Goal: Information Seeking & Learning: Learn about a topic

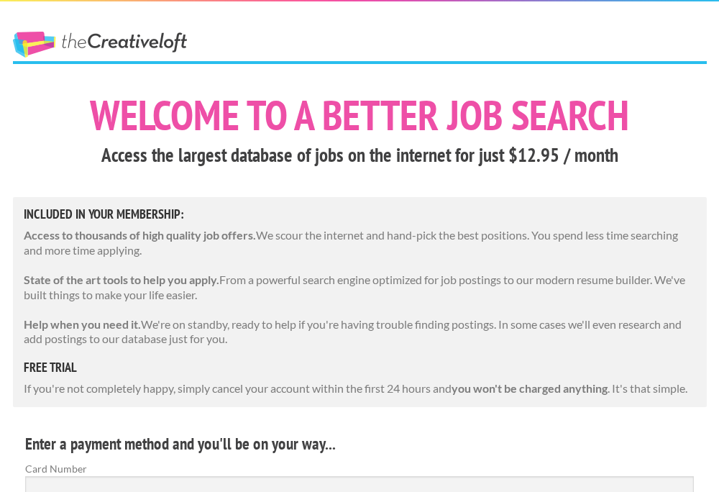
click at [84, 41] on link "The Creative Loft" at bounding box center [100, 45] width 174 height 26
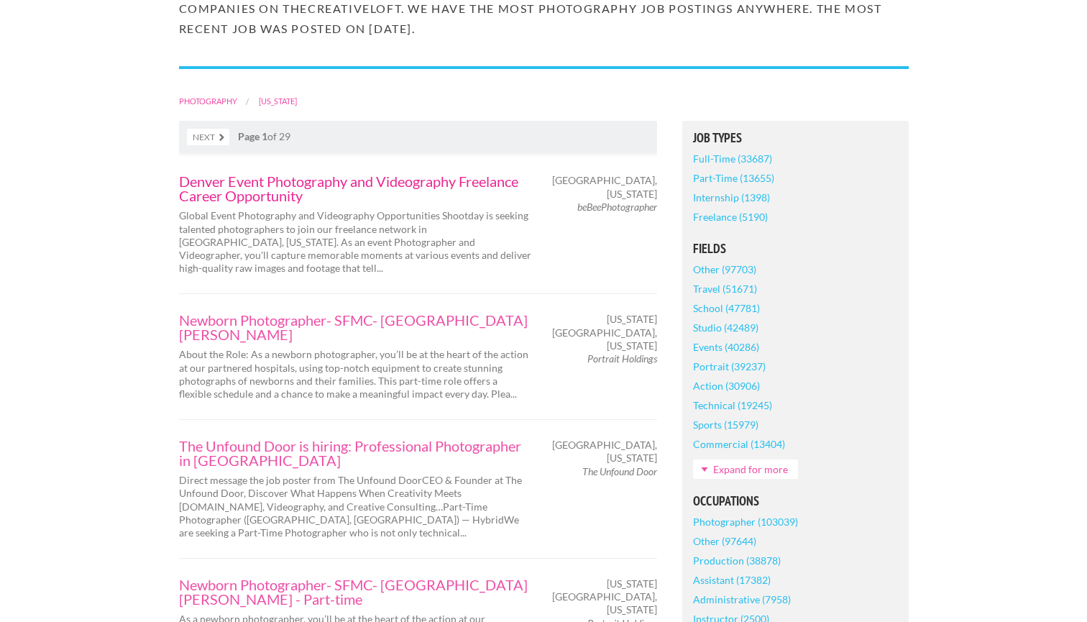
scroll to position [215, 0]
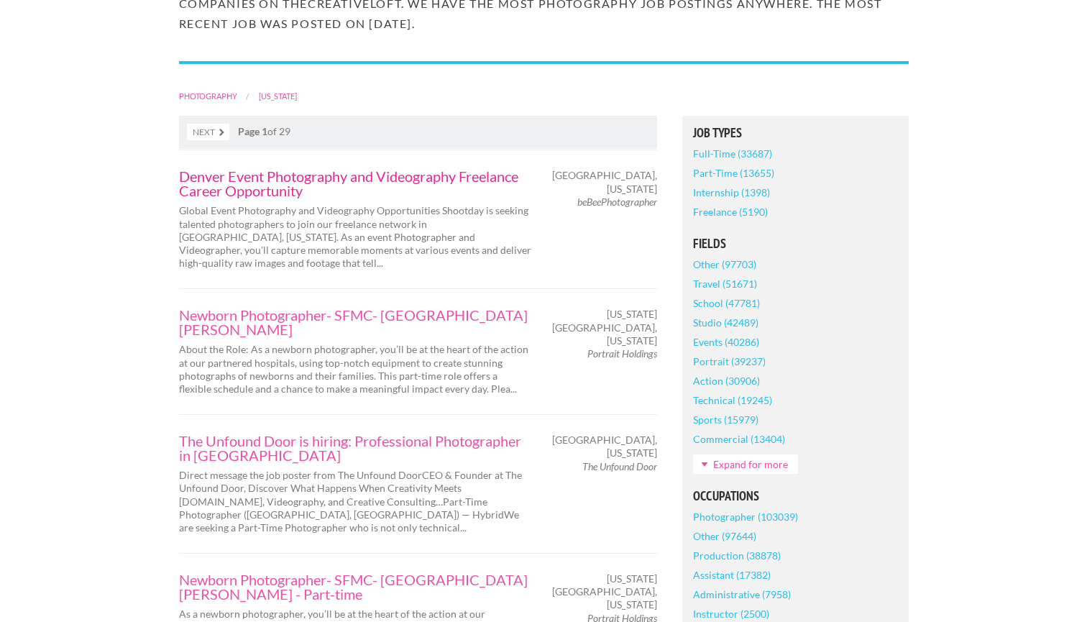
click at [430, 173] on link "Denver Event Photography and Videography Freelance Career Opportunity" at bounding box center [355, 183] width 352 height 29
drag, startPoint x: 173, startPoint y: 208, endPoint x: 426, endPoint y: 213, distance: 252.5
click at [426, 213] on div "Denver Event Photography and Videography Freelance Career Opportunity Global Ev…" at bounding box center [355, 219] width 378 height 101
click at [408, 244] on p "Global Event Photography and Videography Opportunities Shootday is seeking tale…" at bounding box center [355, 236] width 352 height 65
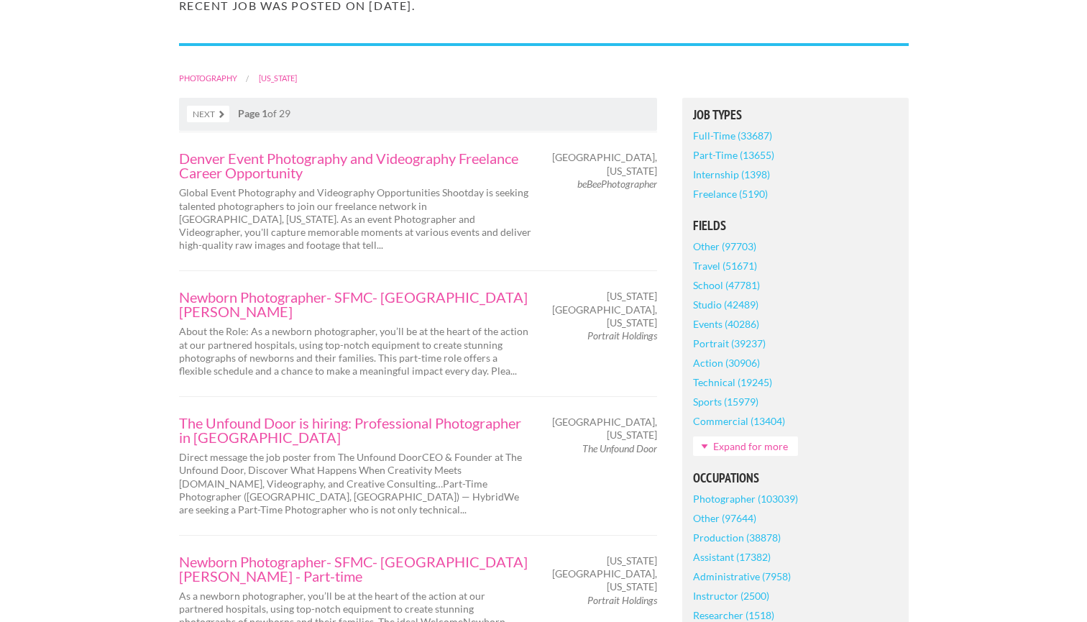
scroll to position [232, 0]
click at [317, 168] on link "Denver Event Photography and Videography Freelance Career Opportunity" at bounding box center [355, 166] width 352 height 29
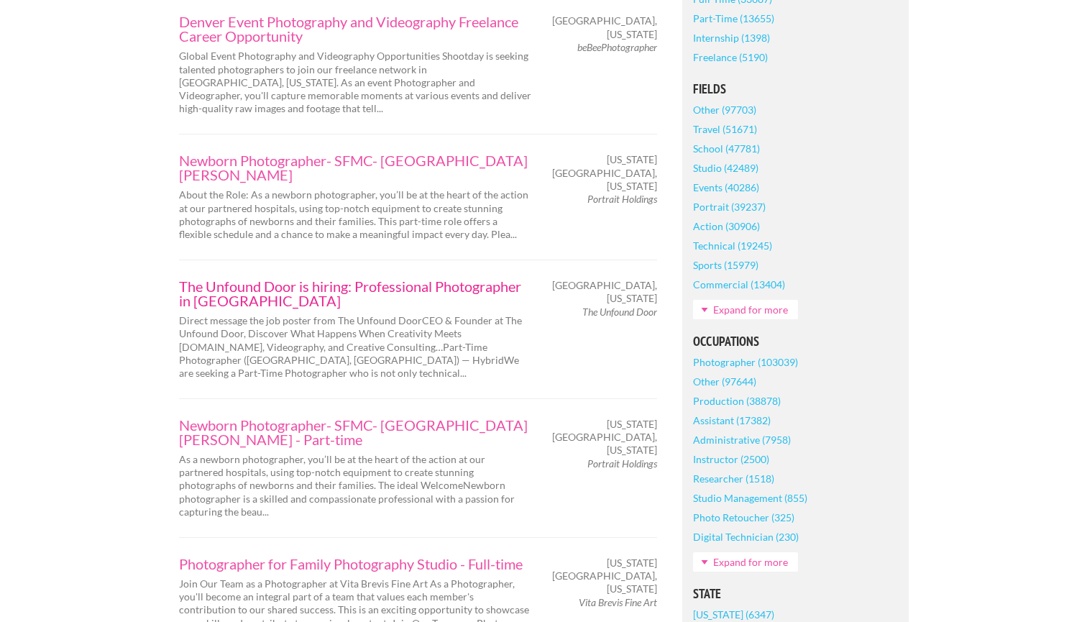
scroll to position [368, 0]
drag, startPoint x: 516, startPoint y: 105, endPoint x: 433, endPoint y: 93, distance: 84.2
click at [433, 94] on div "Denver Event Photography and Videography Freelance Career Opportunity Global Ev…" at bounding box center [418, 65] width 478 height 139
click at [527, 93] on p "Global Event Photography and Videography Opportunities Shootday is seeking tale…" at bounding box center [355, 83] width 352 height 65
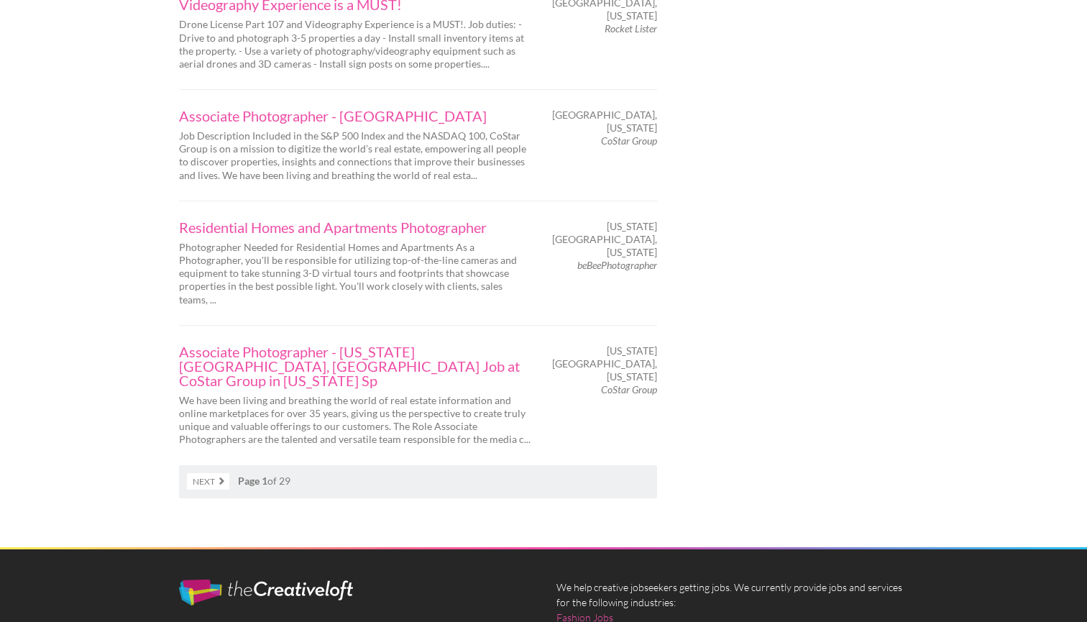
scroll to position [2456, 0]
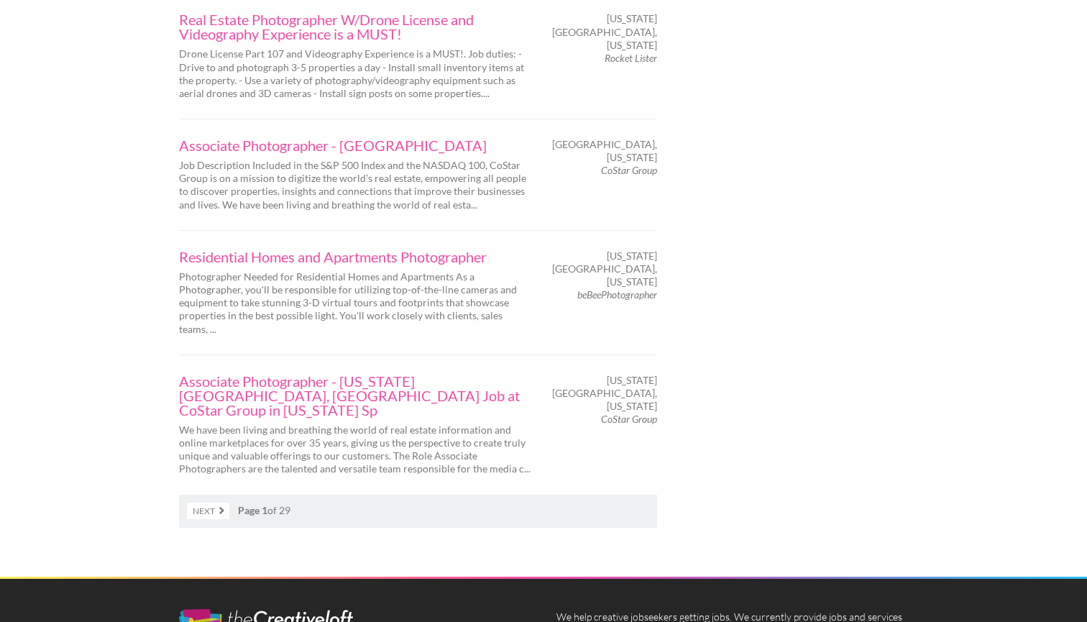
click at [223, 491] on link "Next" at bounding box center [208, 511] width 42 height 17
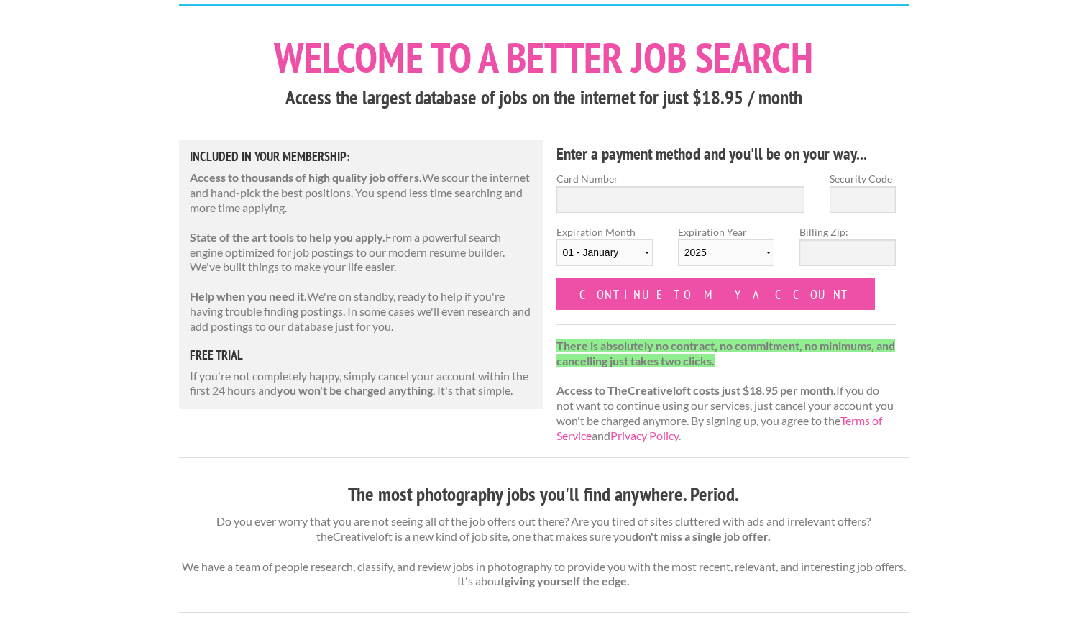
scroll to position [75, 0]
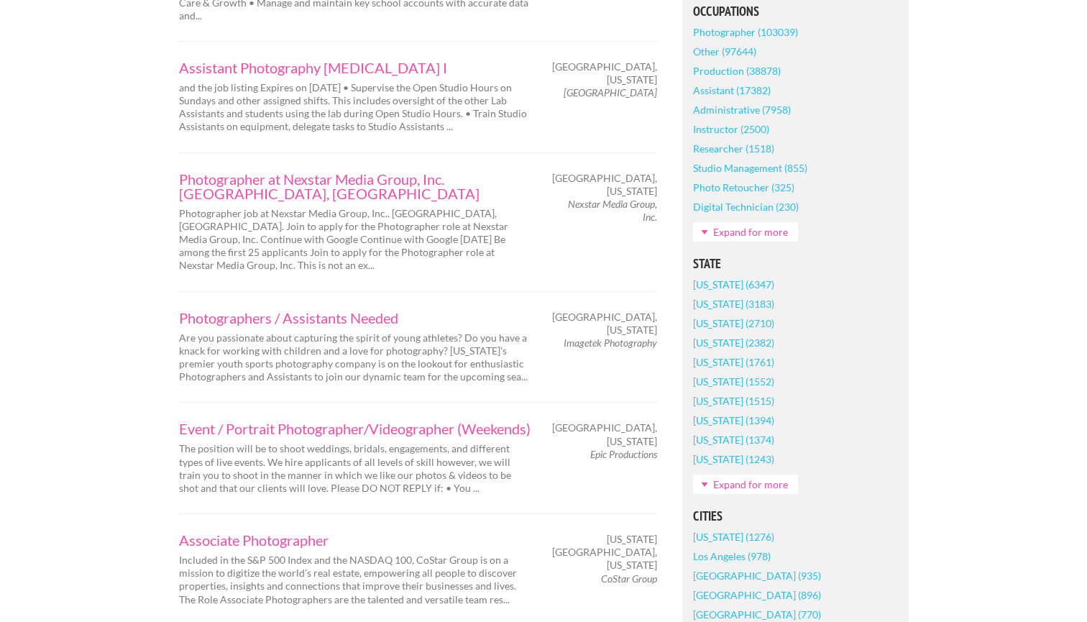
scroll to position [700, 0]
